Goal: Answer question/provide support: Answer question/provide support

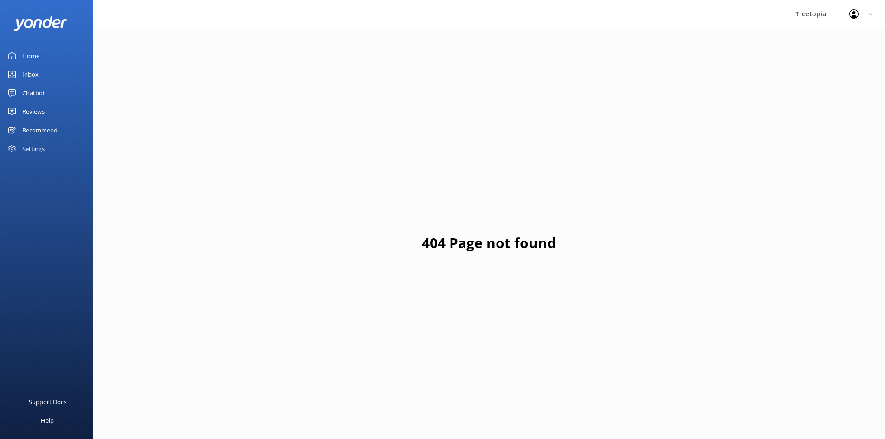
click at [33, 72] on div "Inbox" at bounding box center [30, 74] width 16 height 19
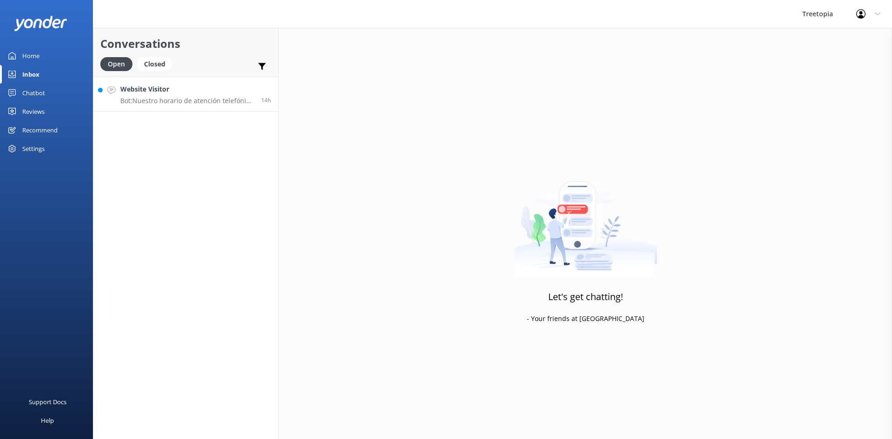
click at [204, 95] on div "Website Visitor Bot: Nuestro horario de atención telefónica es de 7:00 a.m. a 9…" at bounding box center [187, 94] width 134 height 20
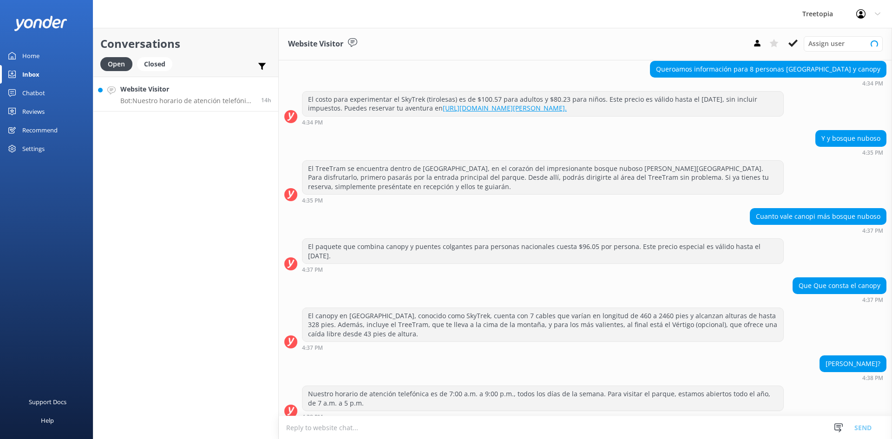
scroll to position [78, 0]
